Goal: Task Accomplishment & Management: Use online tool/utility

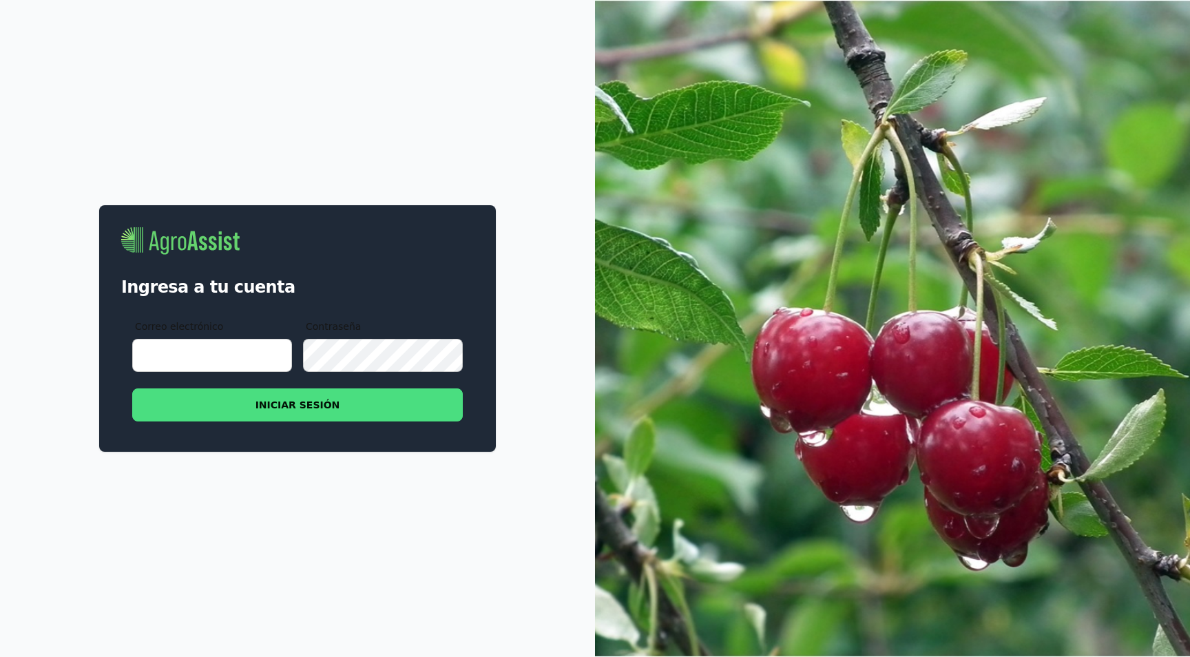
click at [229, 351] on input "Correo electrónico" at bounding box center [212, 355] width 160 height 33
type input "[EMAIL_ADDRESS][DOMAIN_NAME]"
click at [300, 406] on button "INICIAR SESIÓN" at bounding box center [297, 405] width 331 height 33
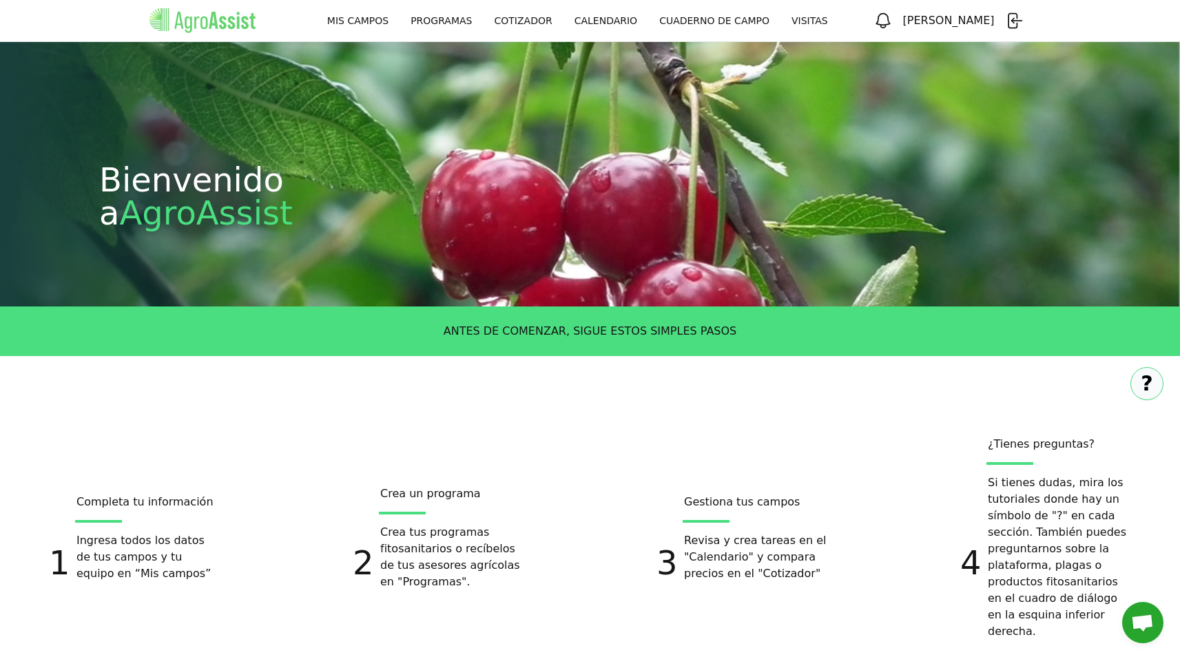
click at [712, 25] on link "CUADERNO DE CAMPO" at bounding box center [714, 20] width 132 height 25
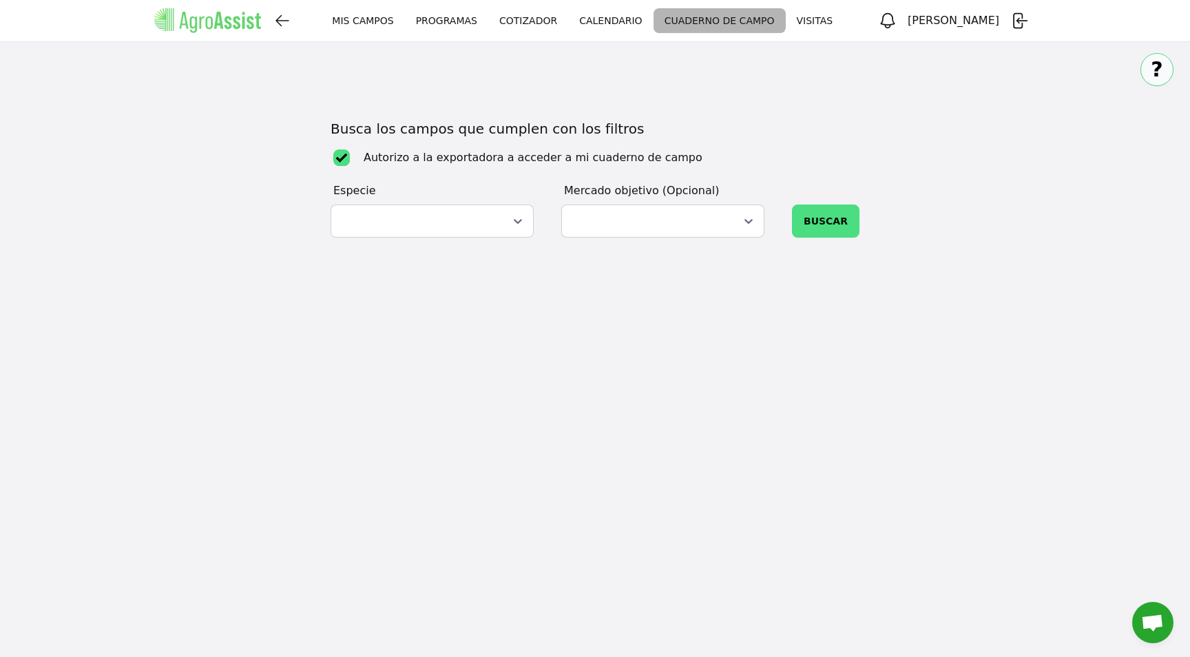
checkbox input "true"
click at [470, 26] on link "PROGRAMAS" at bounding box center [446, 20] width 83 height 25
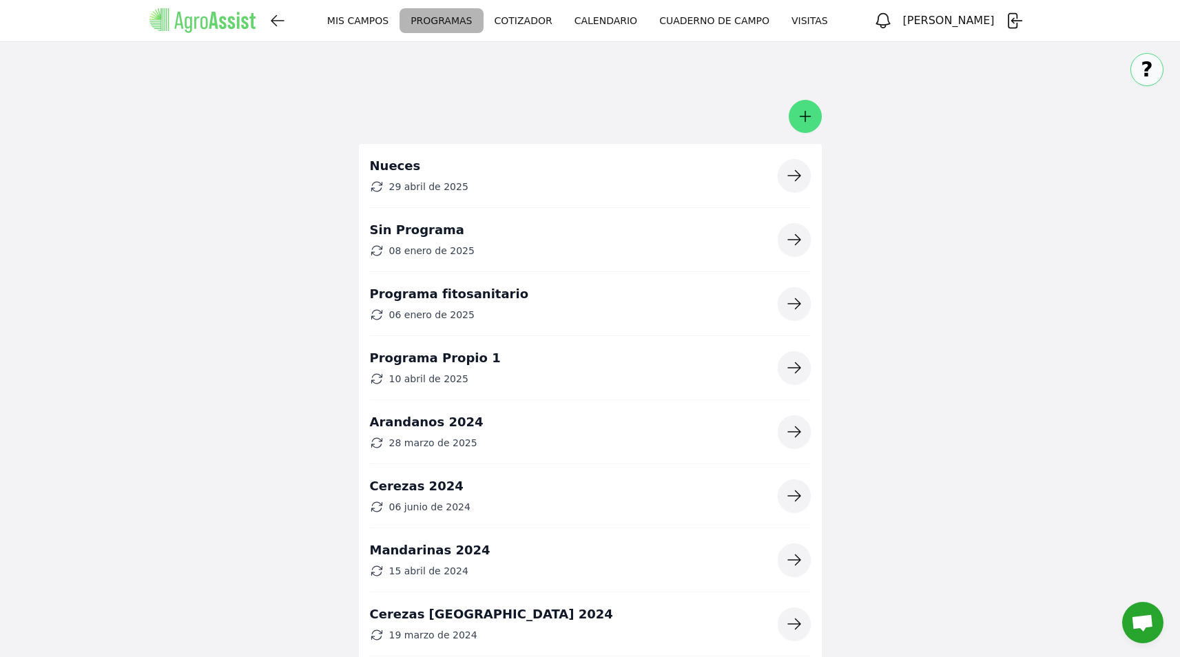
click at [397, 23] on link "MIS CAMPOS" at bounding box center [357, 20] width 83 height 25
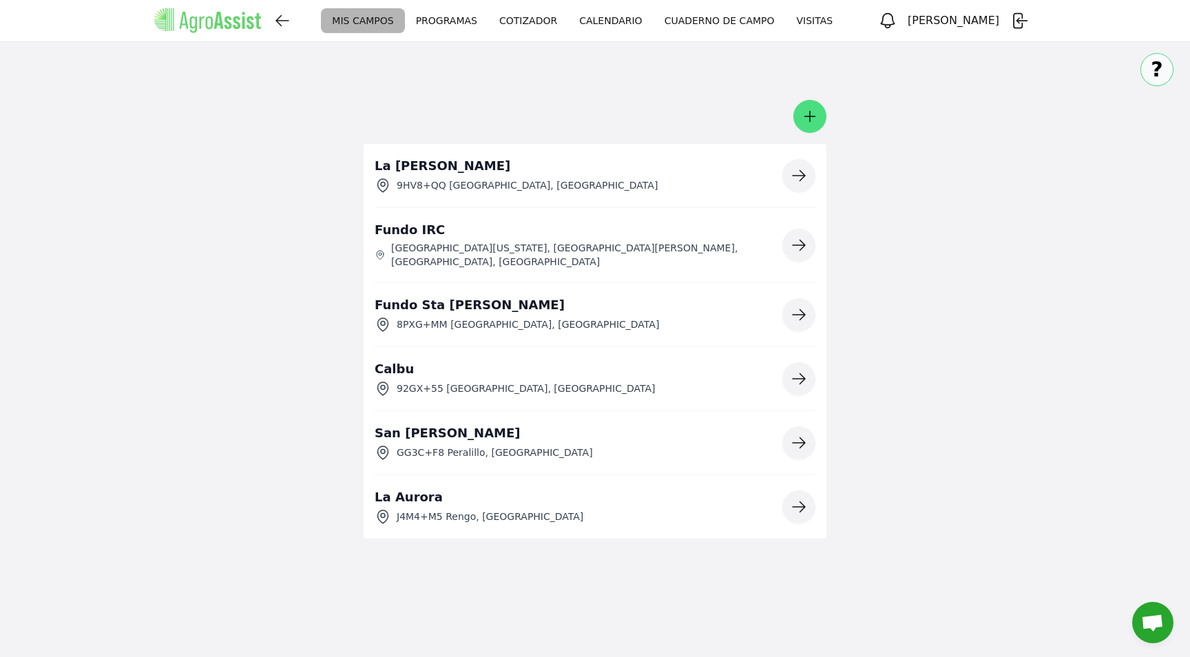
click at [599, 22] on link "CALENDARIO" at bounding box center [610, 20] width 85 height 25
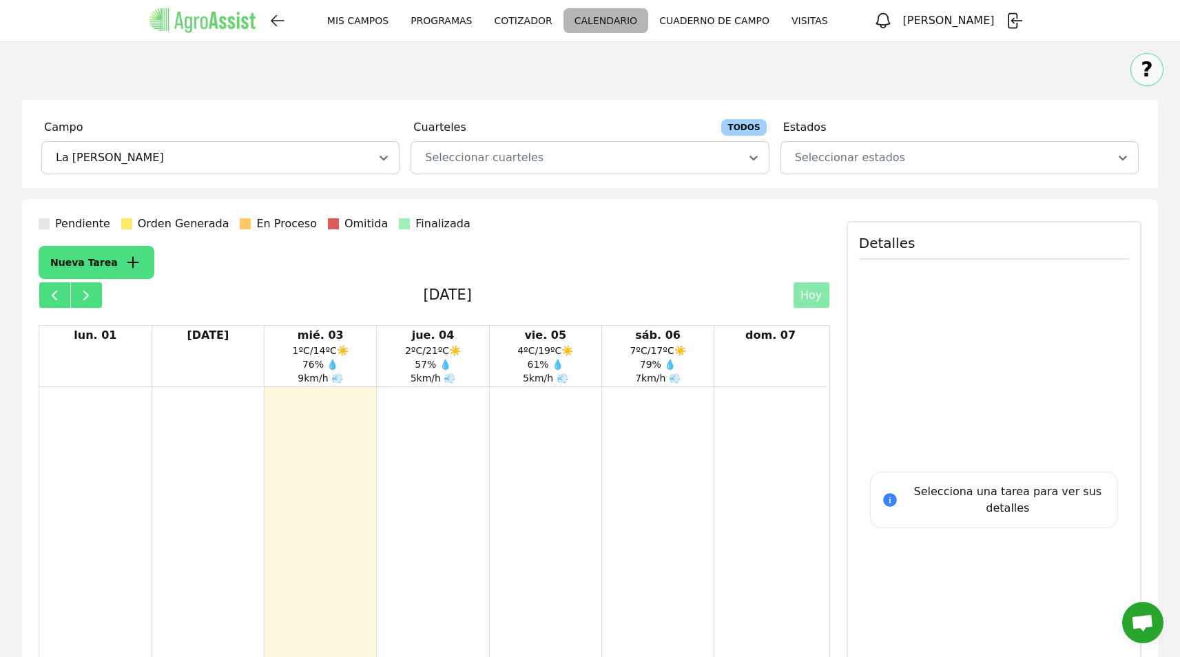
click at [64, 293] on button "button" at bounding box center [55, 295] width 32 height 27
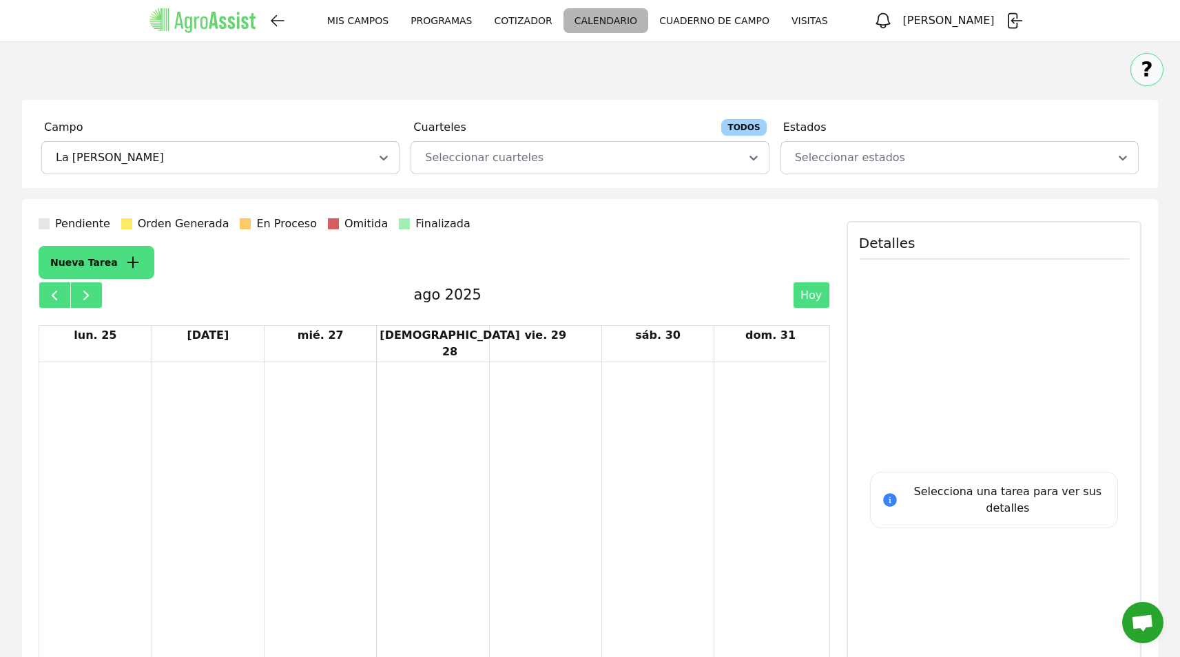
click at [64, 293] on button "button" at bounding box center [55, 295] width 32 height 27
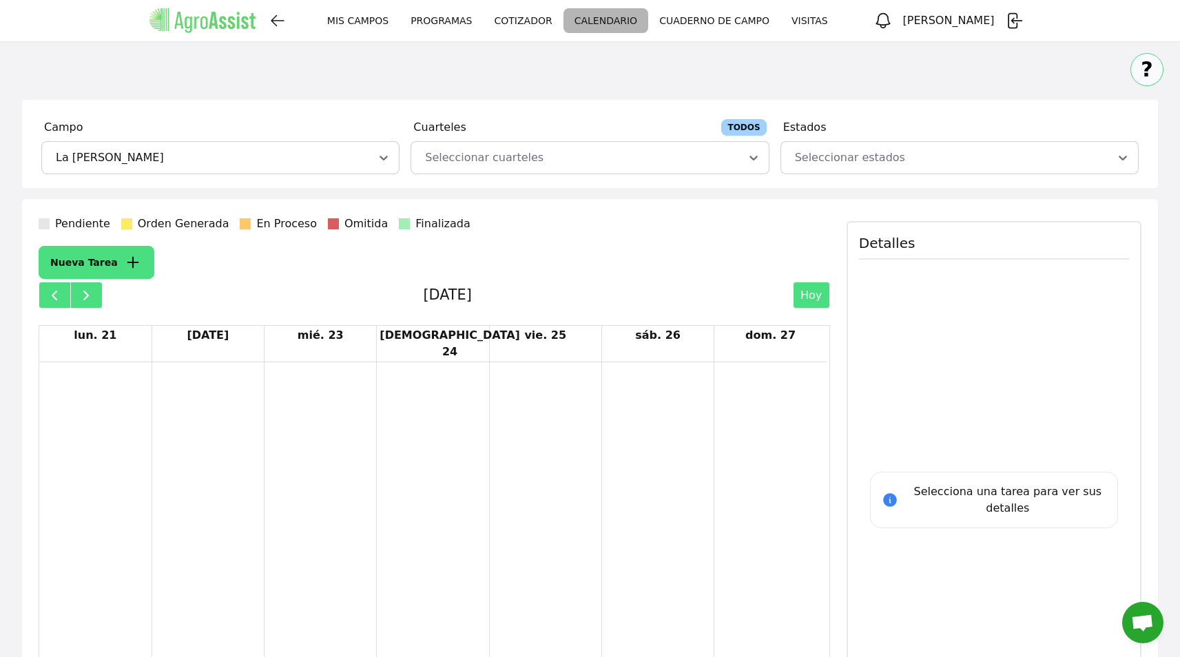
click at [64, 293] on button "button" at bounding box center [55, 295] width 32 height 27
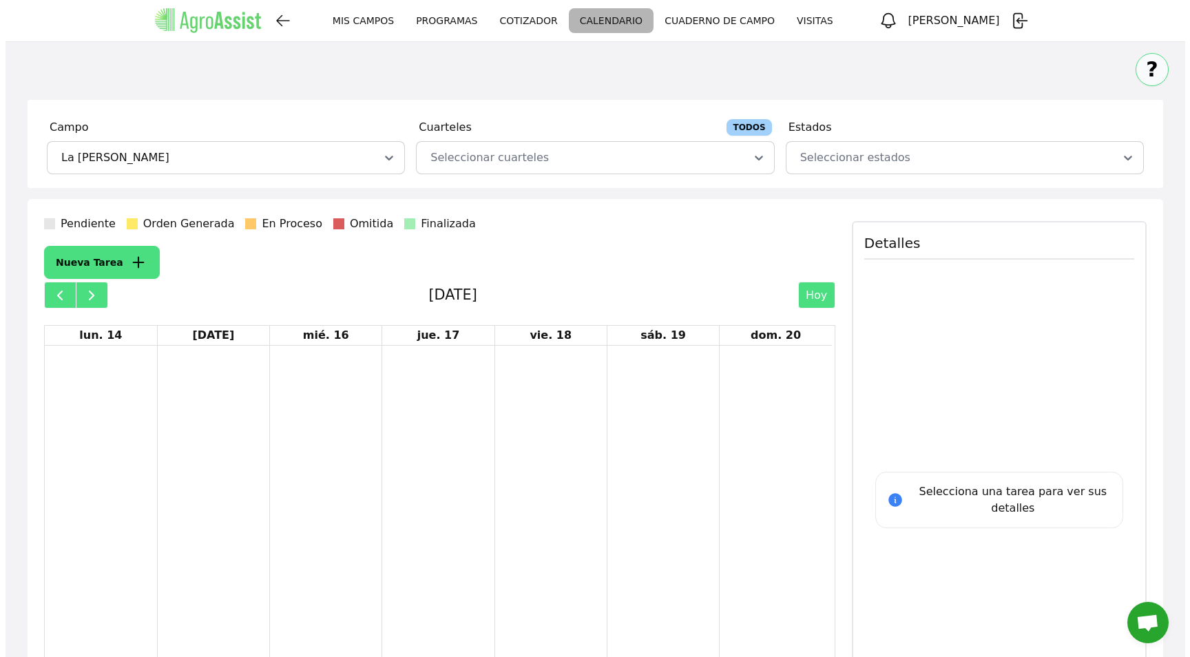
scroll to position [178, 0]
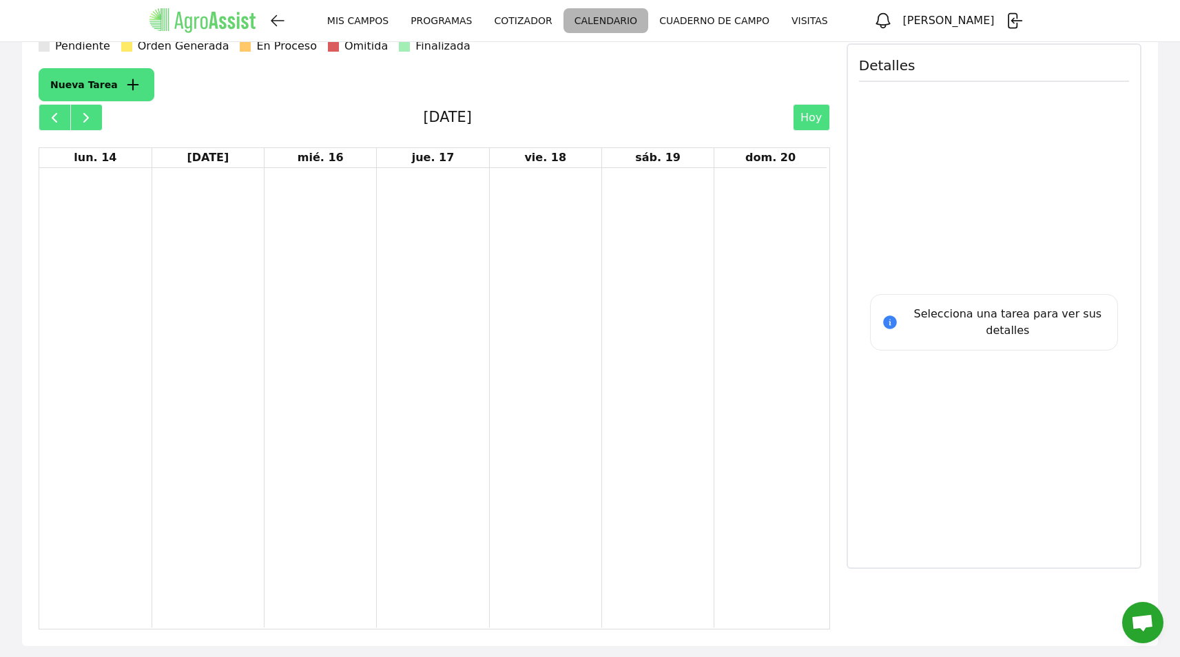
click at [56, 109] on button "button" at bounding box center [55, 117] width 32 height 27
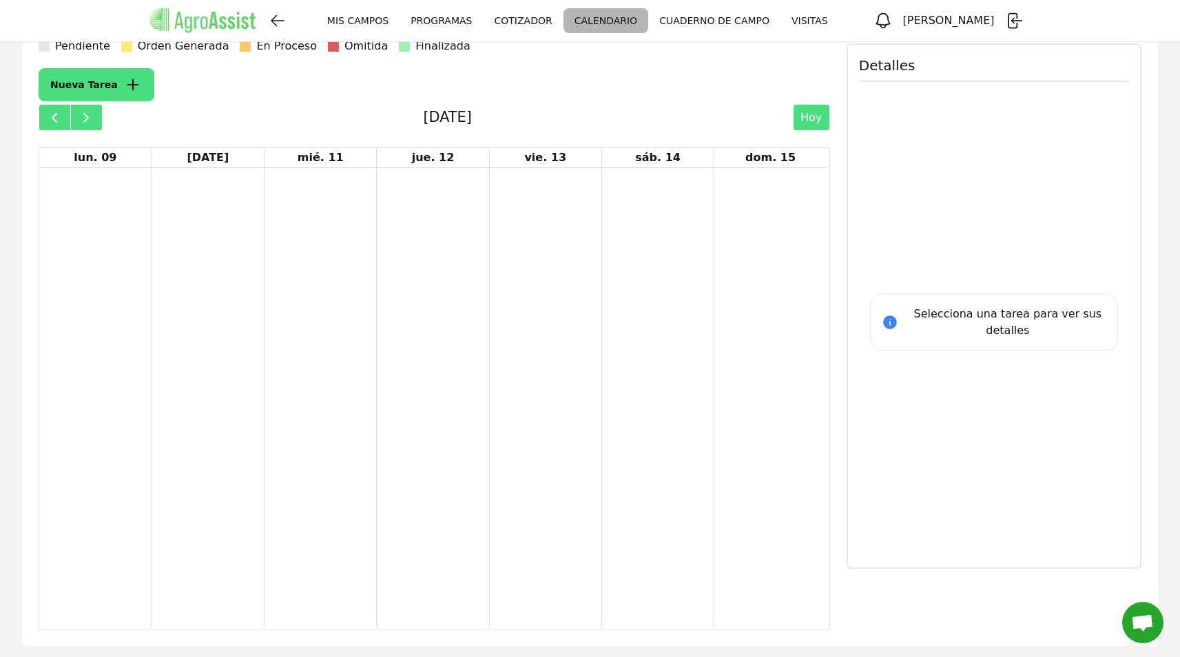
click at [56, 109] on button "button" at bounding box center [55, 117] width 32 height 27
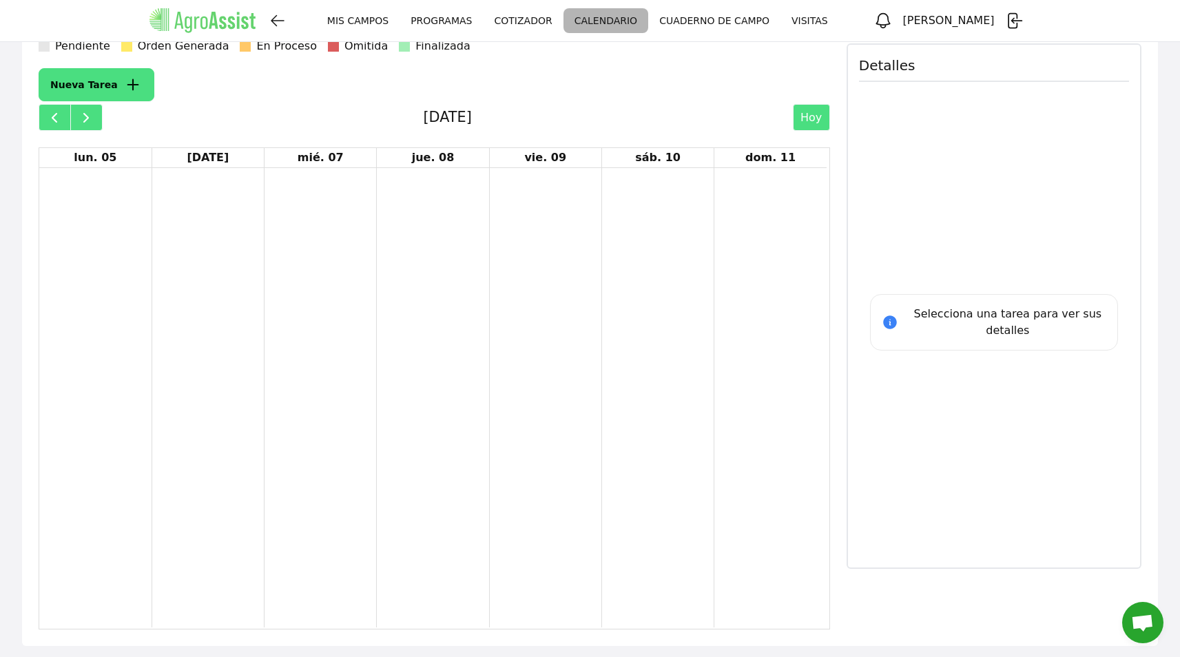
click at [56, 109] on button "button" at bounding box center [55, 117] width 32 height 27
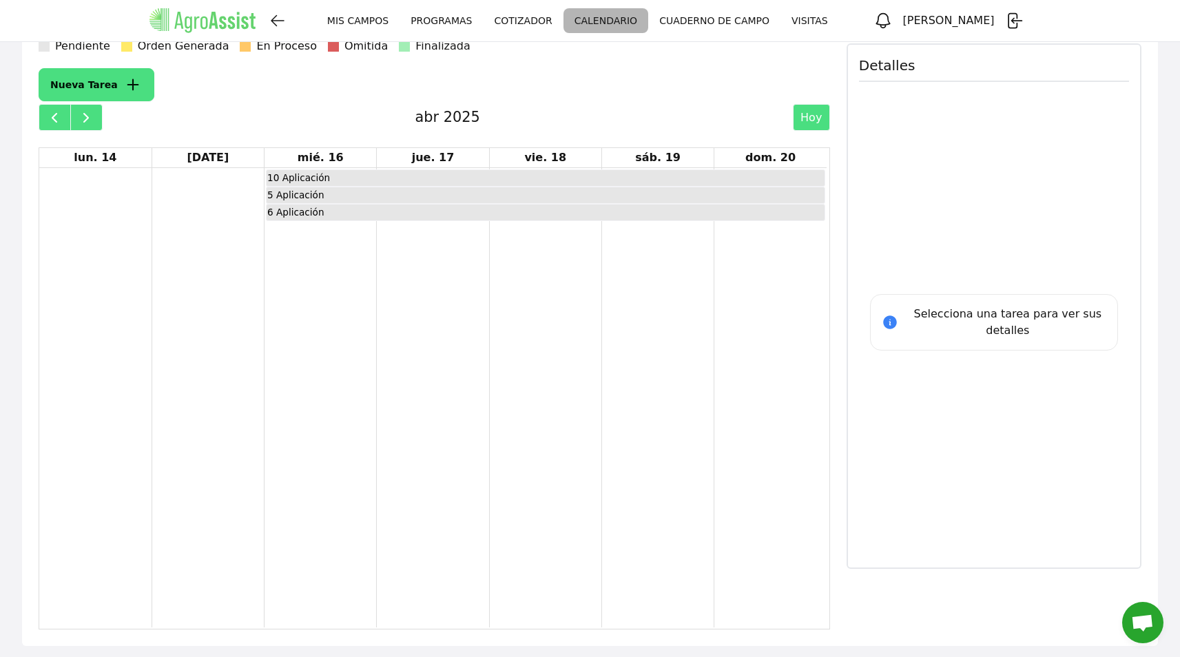
click at [56, 109] on button "button" at bounding box center [55, 117] width 32 height 27
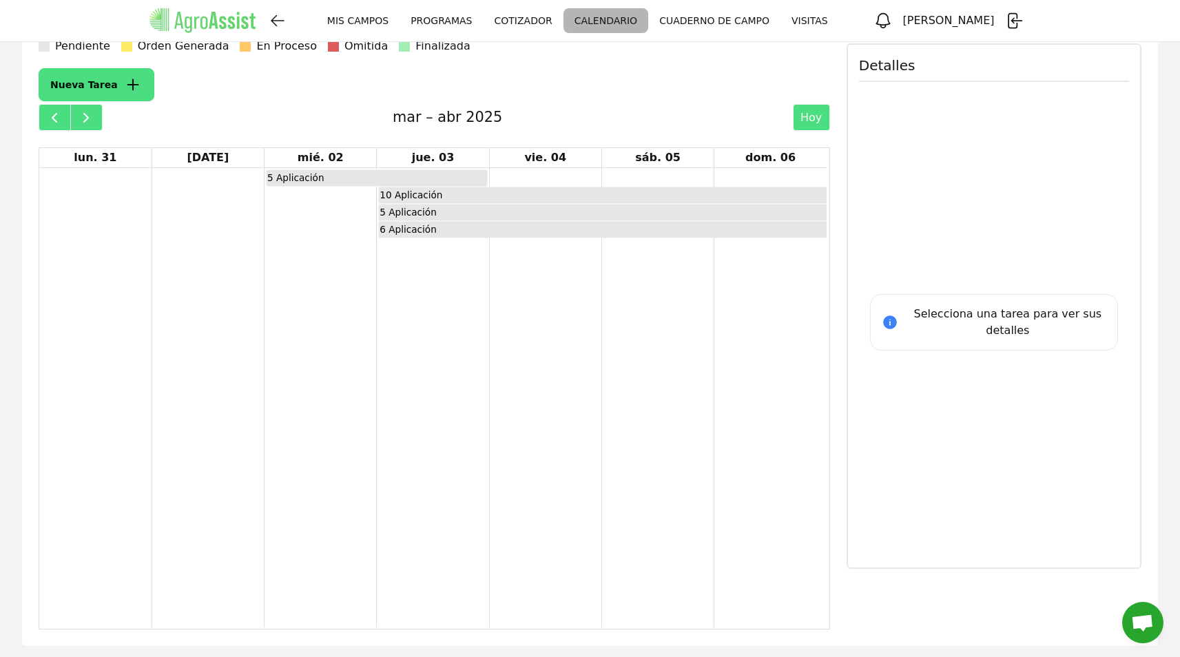
click at [422, 194] on div "10 Aplicación" at bounding box center [411, 194] width 64 height 15
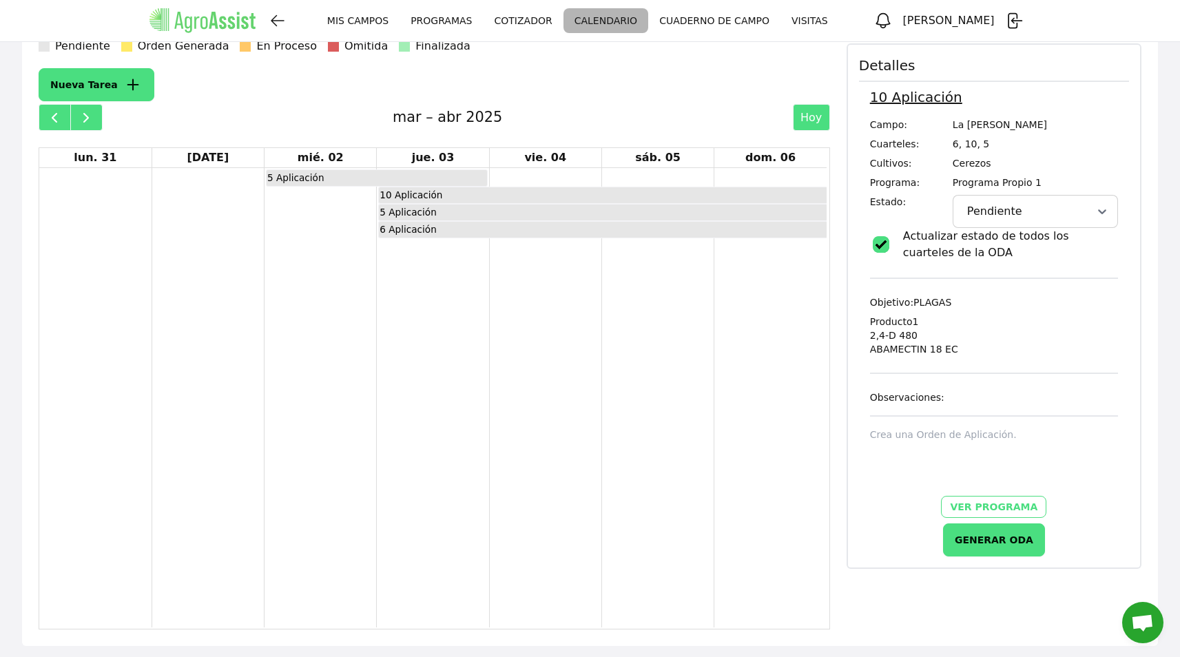
click at [50, 117] on span "button" at bounding box center [54, 118] width 17 height 17
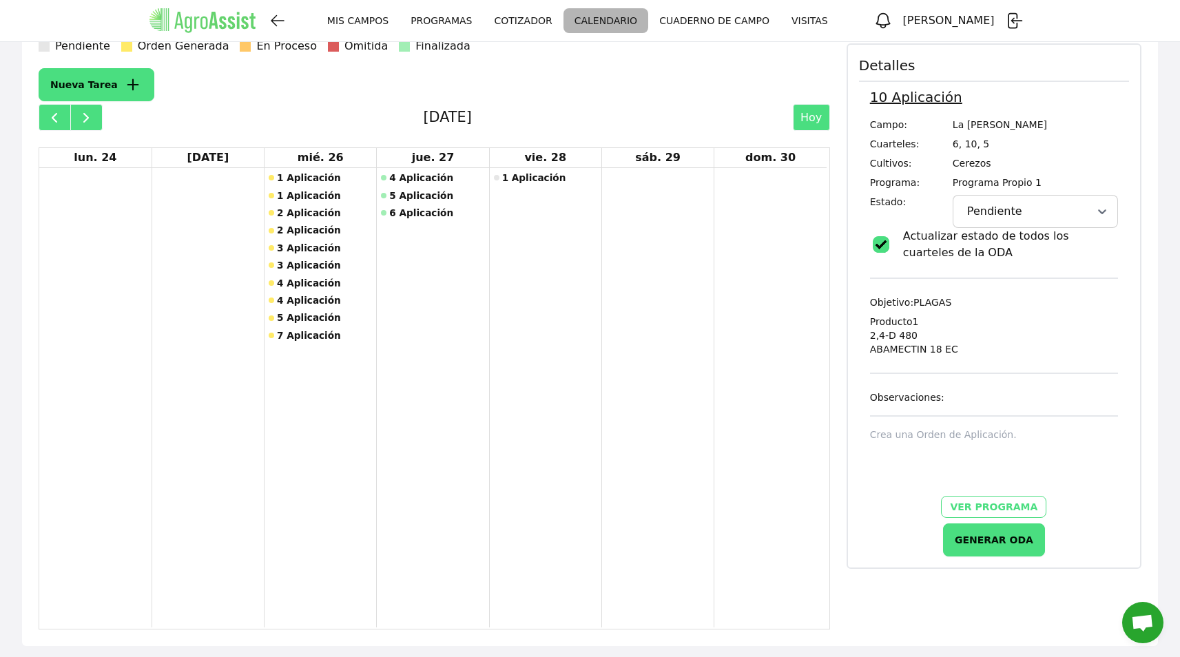
click at [50, 118] on span "button" at bounding box center [54, 118] width 17 height 17
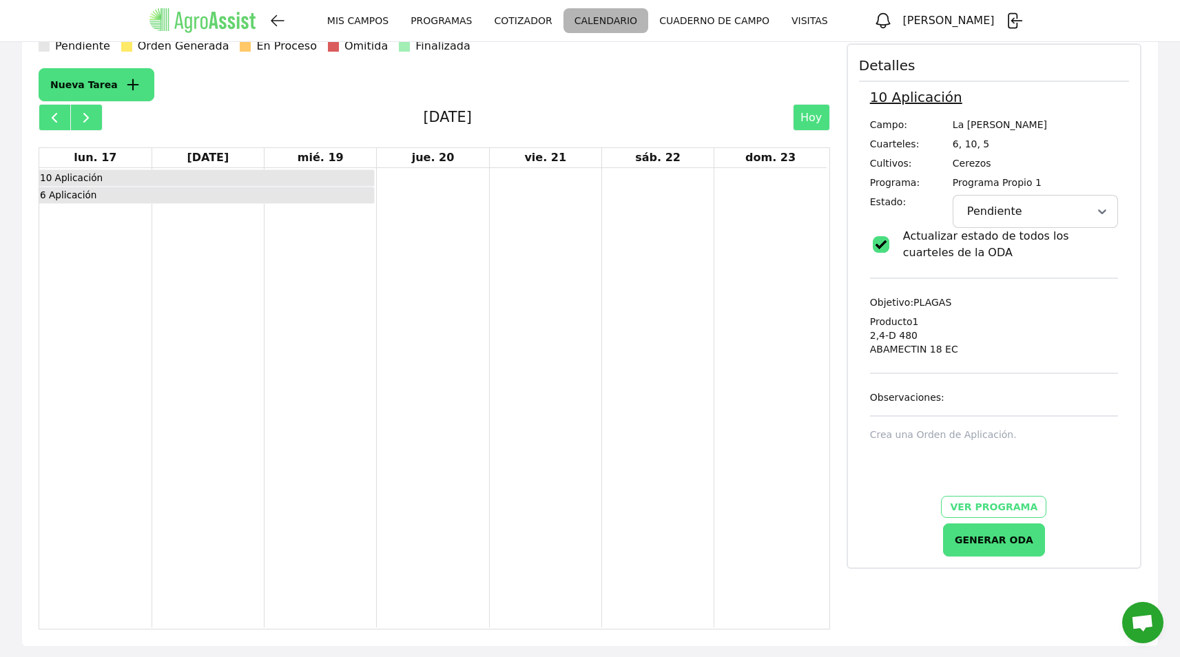
click at [86, 118] on span "button" at bounding box center [86, 118] width 17 height 17
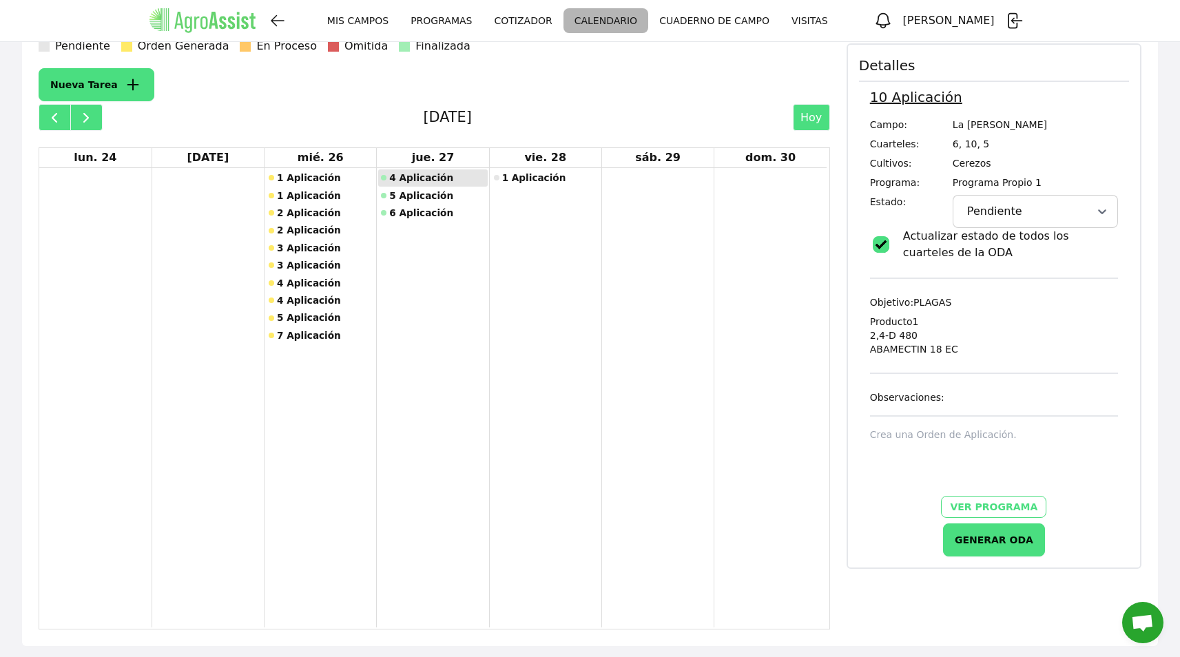
click at [420, 182] on div "4 Aplicación" at bounding box center [438, 178] width 98 height 14
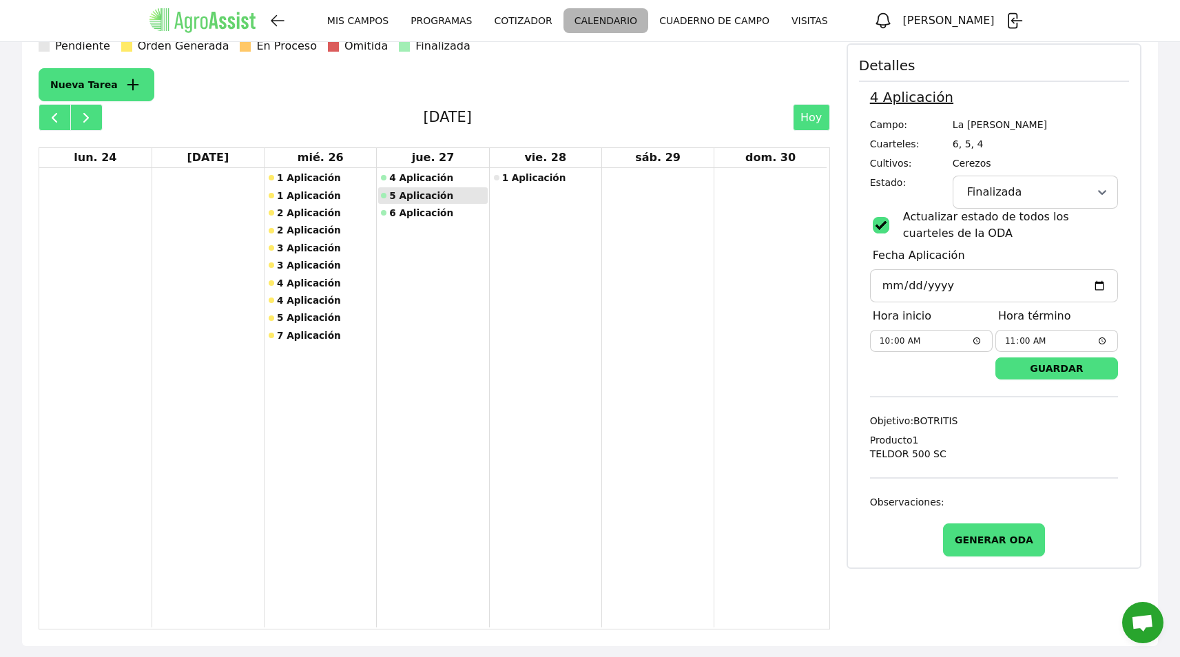
click at [442, 200] on div "5 Aplicación" at bounding box center [438, 196] width 98 height 14
click at [444, 213] on div "6 Aplicación" at bounding box center [438, 213] width 98 height 14
click at [1020, 540] on button "GENERAR ODA" at bounding box center [994, 540] width 102 height 33
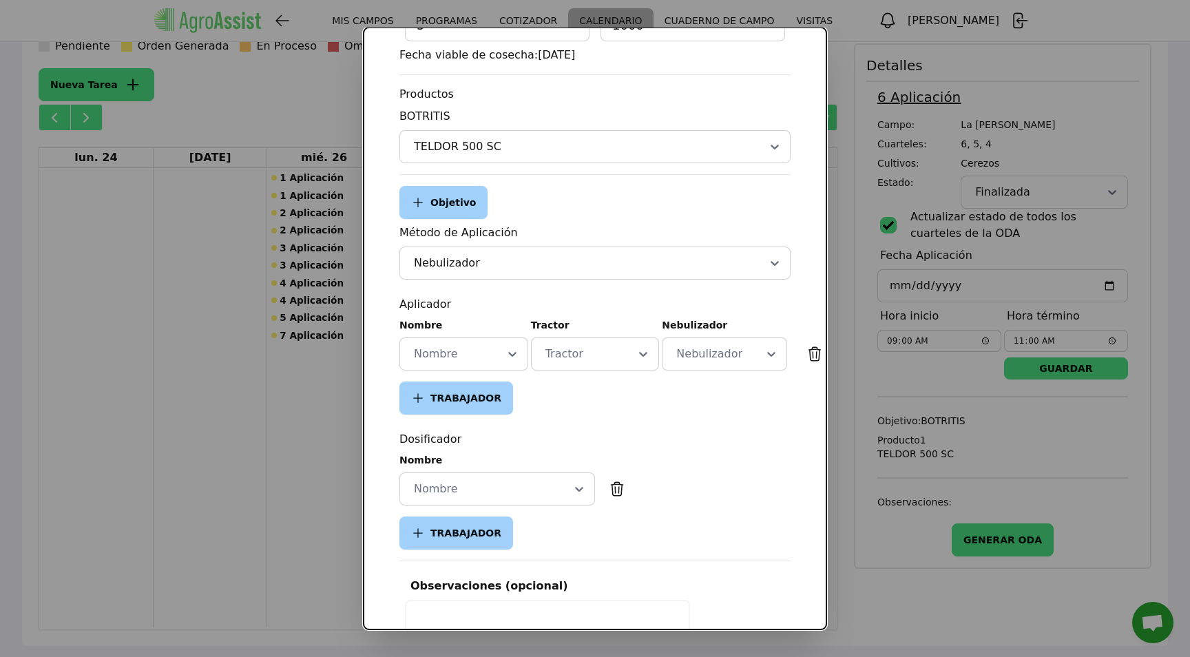
scroll to position [380, 0]
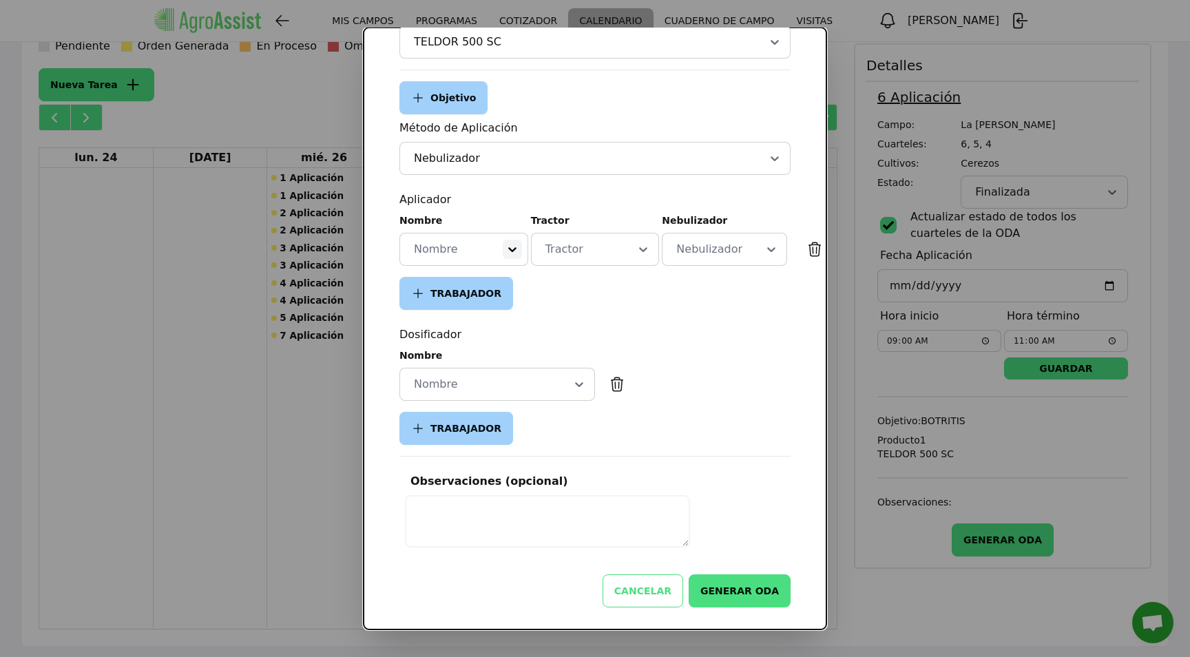
drag, startPoint x: 508, startPoint y: 253, endPoint x: 507, endPoint y: 247, distance: 6.9
click at [508, 253] on div at bounding box center [512, 250] width 20 height 32
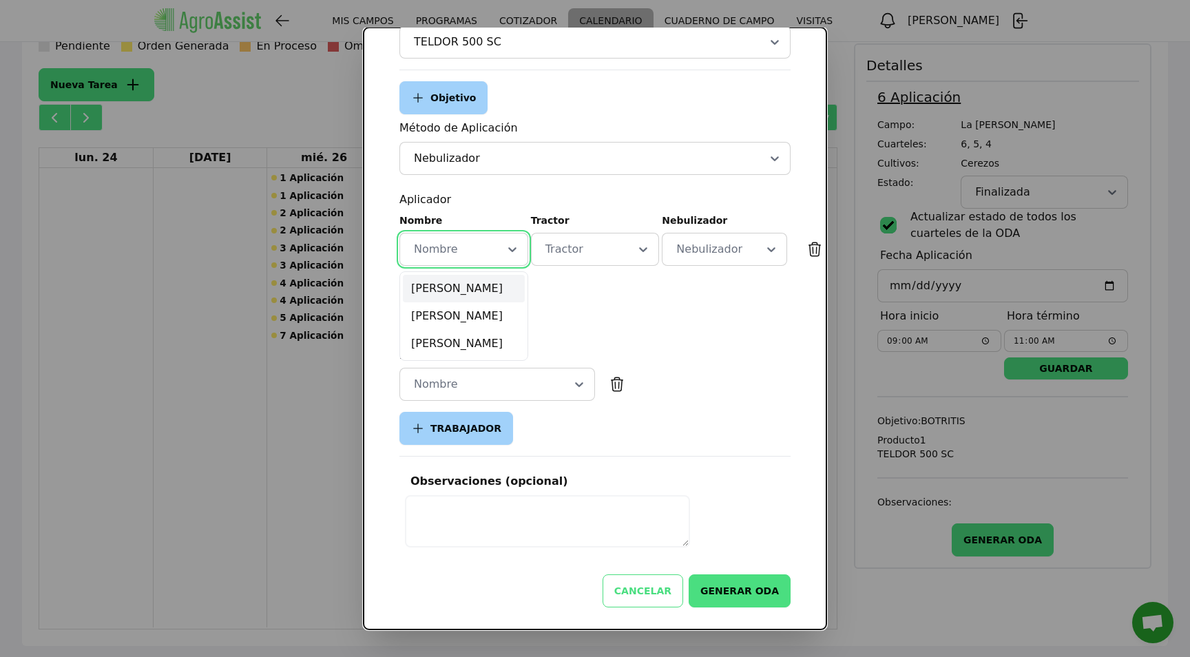
click at [475, 282] on div "[PERSON_NAME]" at bounding box center [464, 289] width 122 height 28
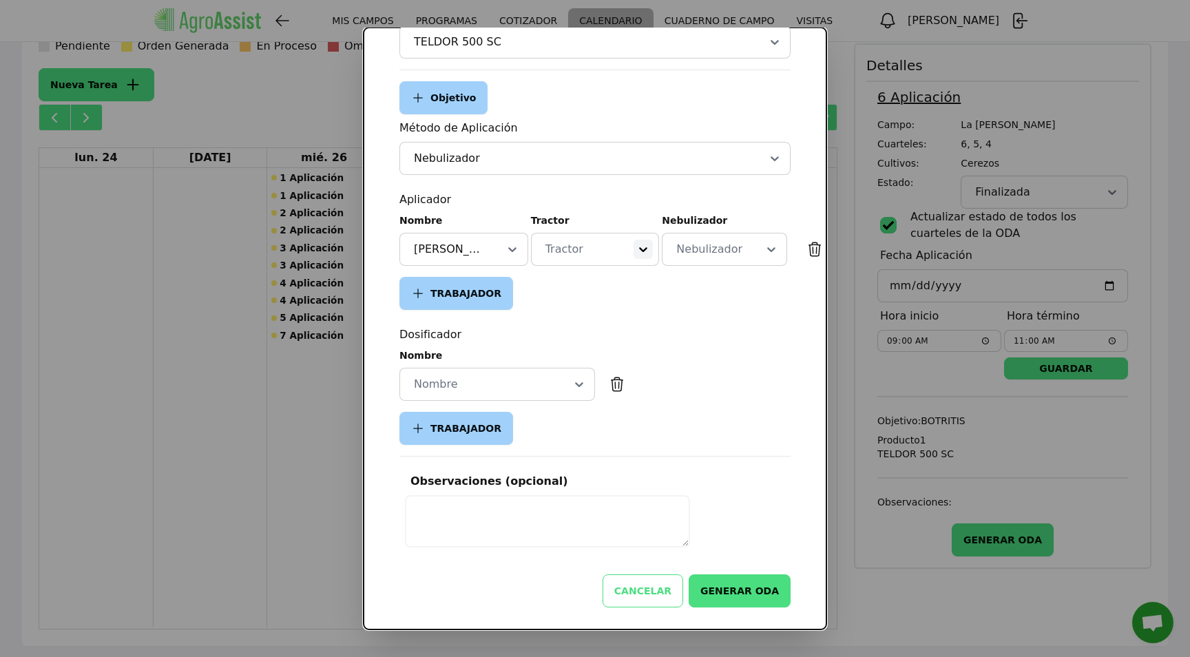
click at [639, 245] on icon at bounding box center [643, 249] width 14 height 14
click at [623, 275] on div "Tracto 1" at bounding box center [596, 289] width 122 height 28
click at [703, 241] on div "Nebulizador" at bounding box center [708, 249] width 69 height 19
click at [699, 275] on div "Nebulizazora" at bounding box center [724, 289] width 118 height 28
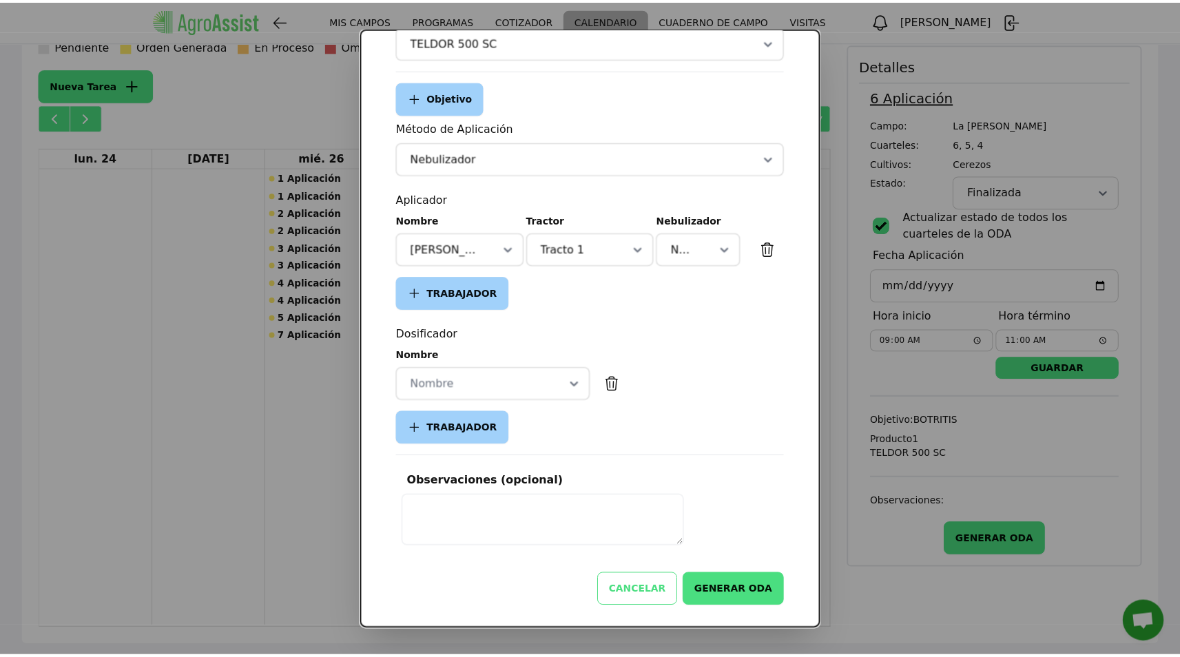
scroll to position [369, 0]
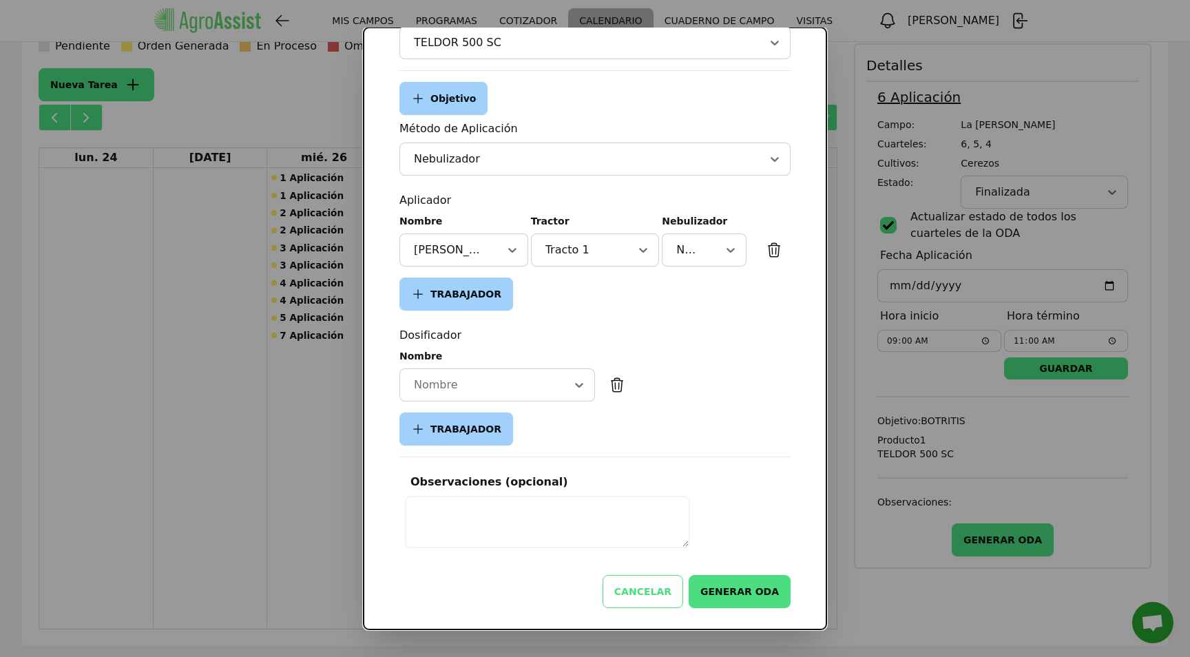
click at [518, 388] on div at bounding box center [480, 385] width 139 height 17
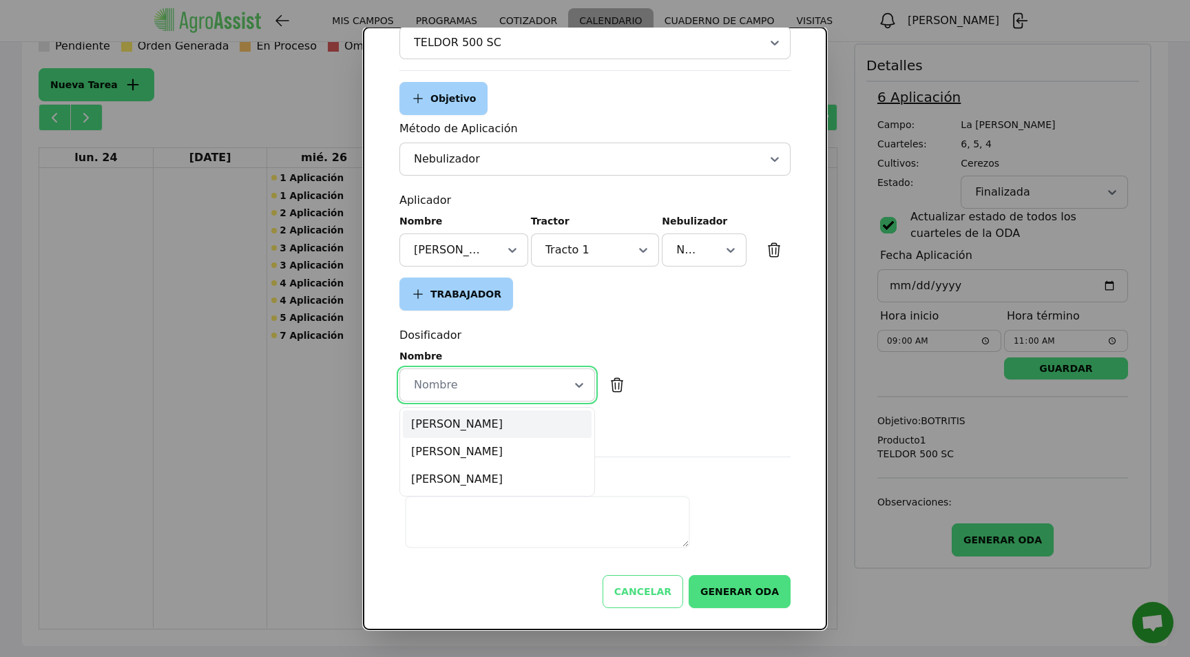
click at [512, 417] on div "[PERSON_NAME]" at bounding box center [497, 425] width 189 height 28
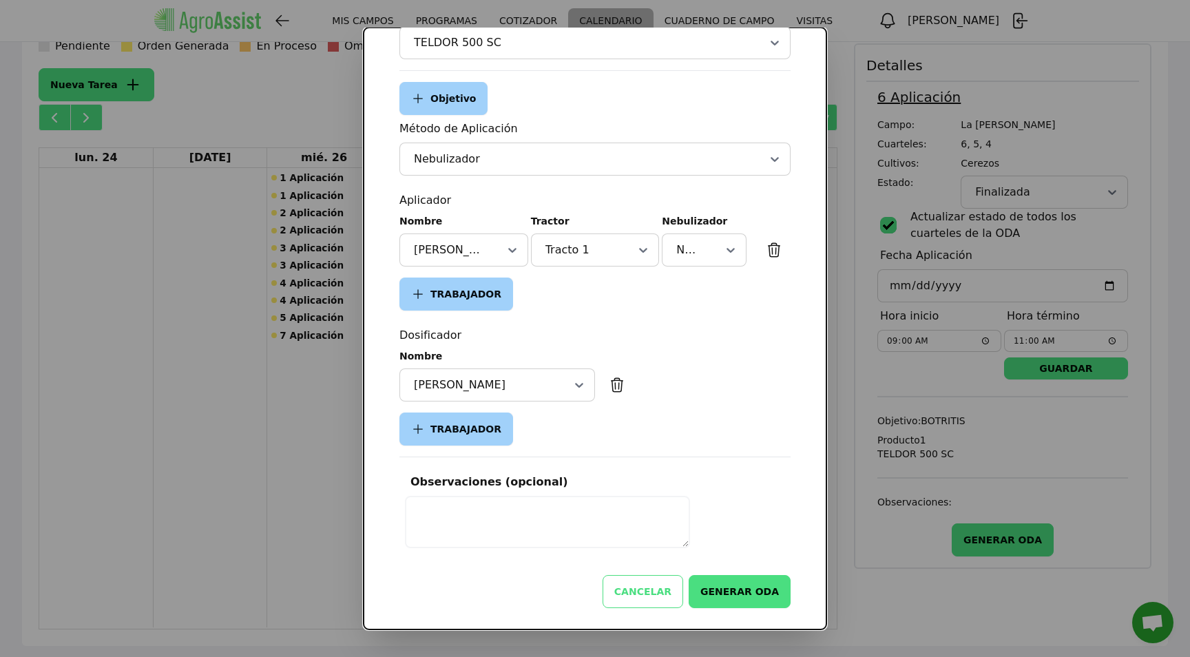
click at [745, 585] on button "GENERAR ODA" at bounding box center [740, 591] width 102 height 33
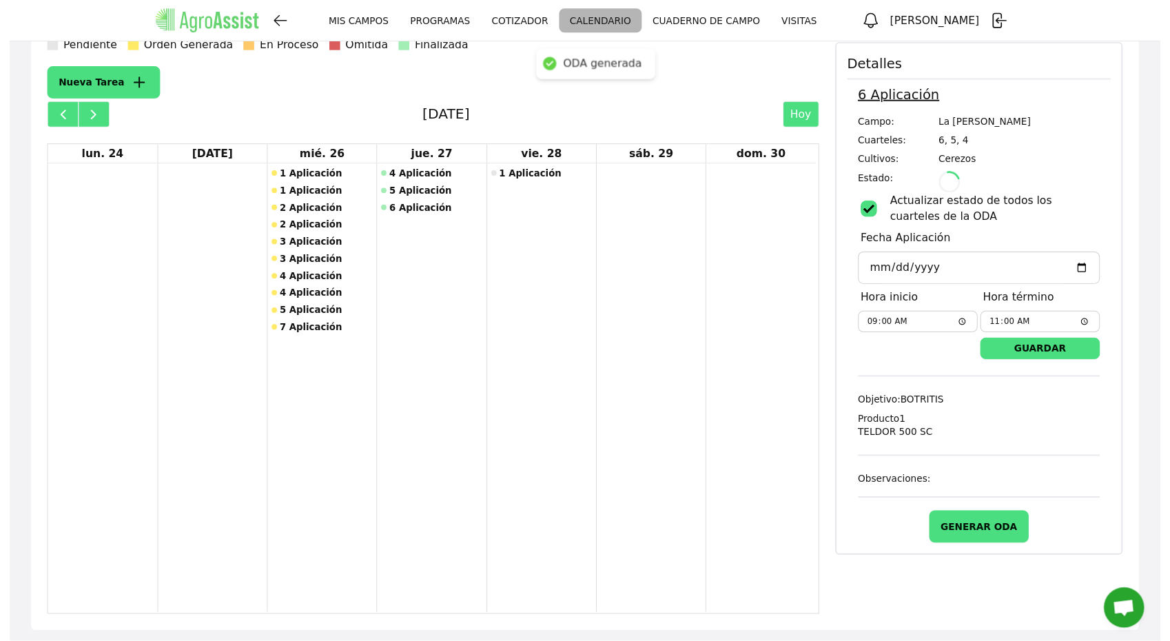
scroll to position [358, 0]
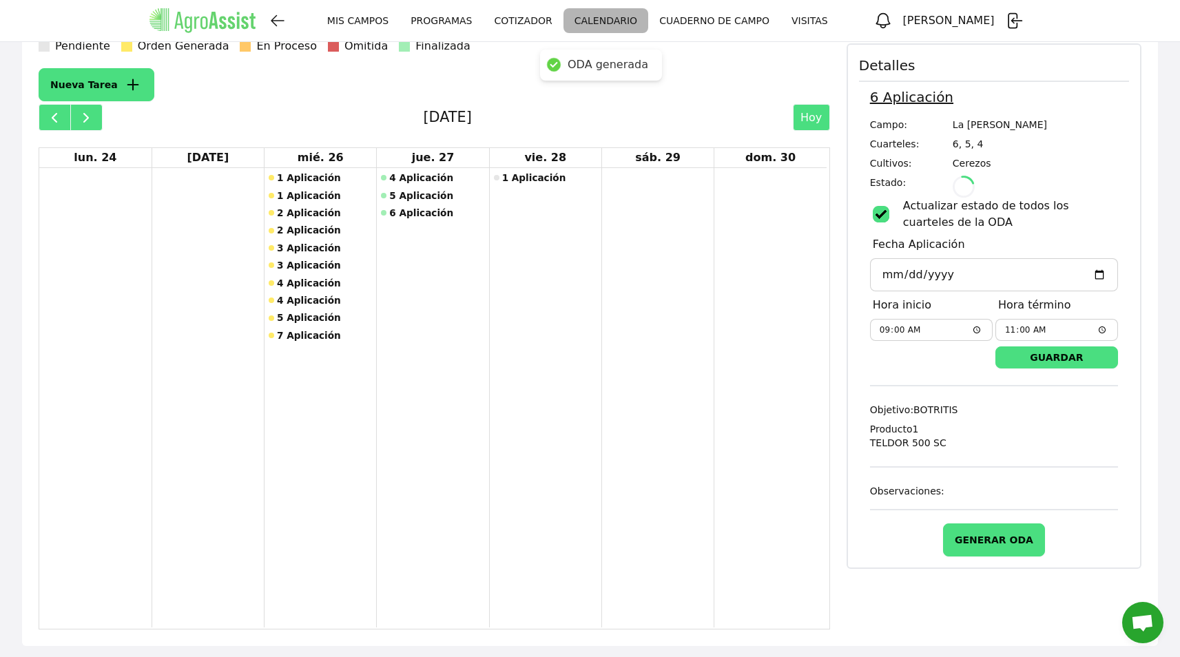
type input "10:00"
